Goal: Information Seeking & Learning: Learn about a topic

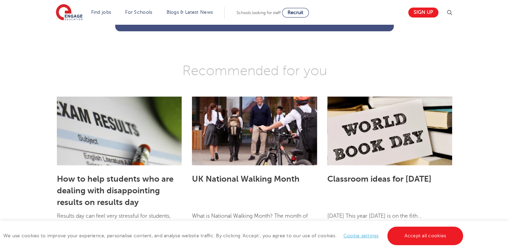
scroll to position [941, 0]
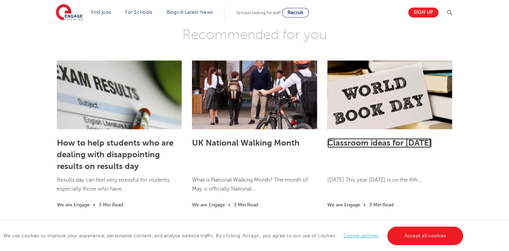
click at [379, 138] on link "Classroom ideas for [DATE]" at bounding box center [379, 143] width 104 height 10
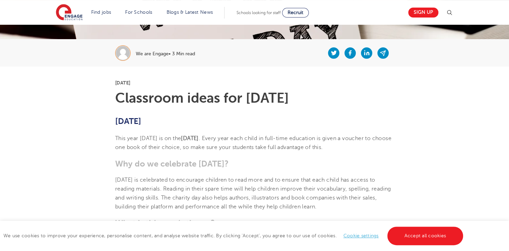
scroll to position [108, 0]
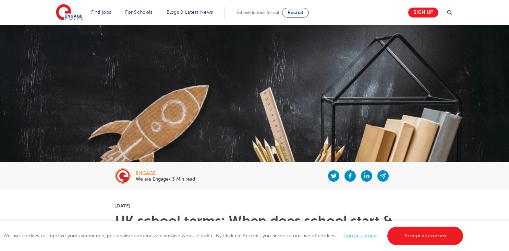
scroll to position [941, 0]
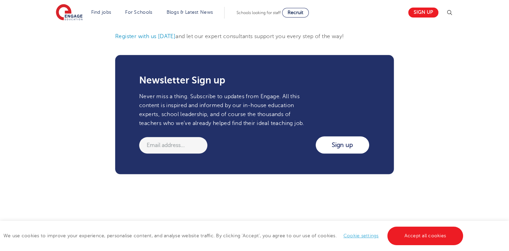
scroll to position [796, 0]
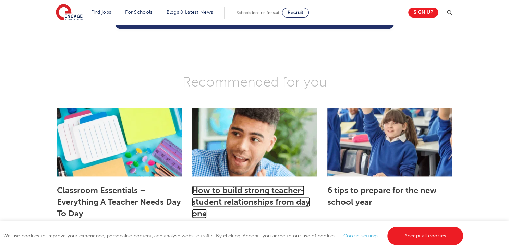
click at [247, 199] on link "How to build strong teacher-student relationships from day one" at bounding box center [251, 201] width 118 height 33
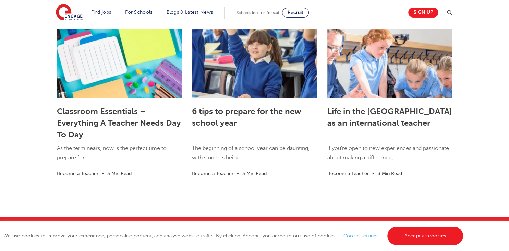
scroll to position [905, 0]
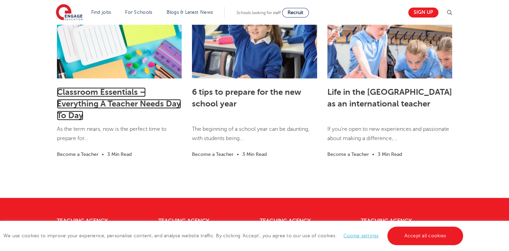
click at [106, 108] on link "Classroom Essentials – Everything A Teacher Needs Day To Day" at bounding box center [119, 103] width 124 height 33
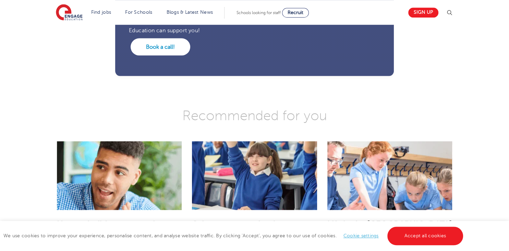
scroll to position [1448, 0]
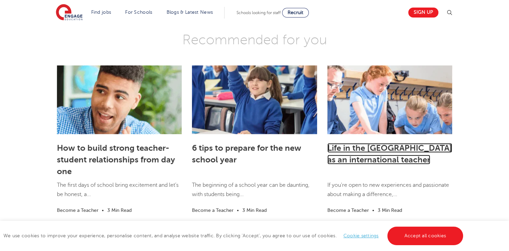
click at [365, 148] on link "Life in the [GEOGRAPHIC_DATA] as an international teacher" at bounding box center [389, 153] width 125 height 21
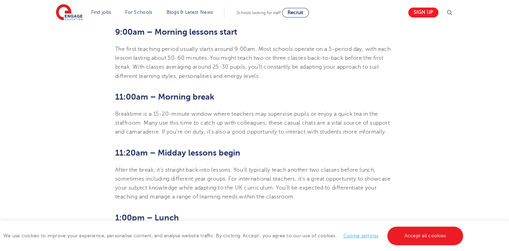
scroll to position [434, 0]
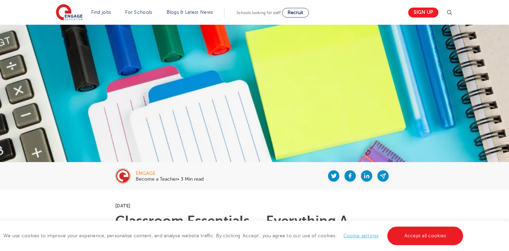
scroll to position [1448, 0]
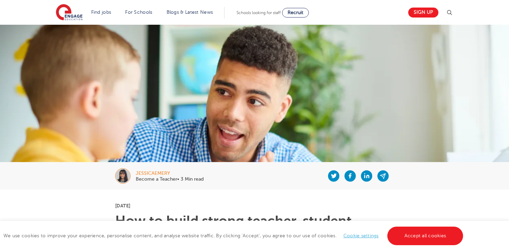
scroll to position [905, 0]
